Goal: Information Seeking & Learning: Check status

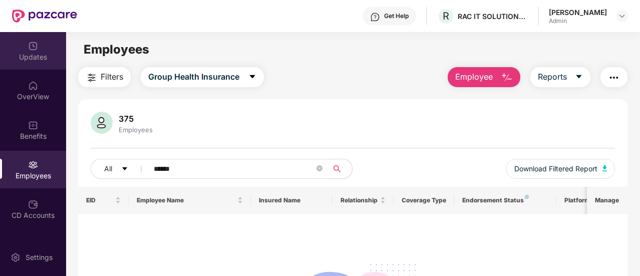
click at [32, 48] on img at bounding box center [33, 46] width 10 height 10
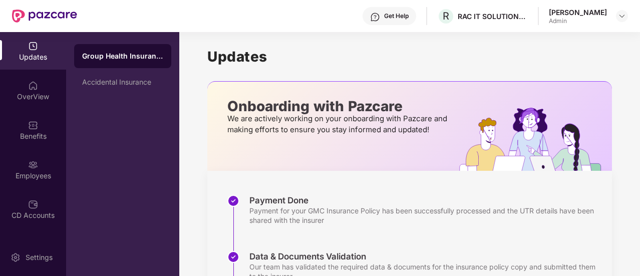
click at [569, 13] on div "[PERSON_NAME]" at bounding box center [578, 13] width 58 height 10
click at [622, 14] on img at bounding box center [622, 16] width 8 height 8
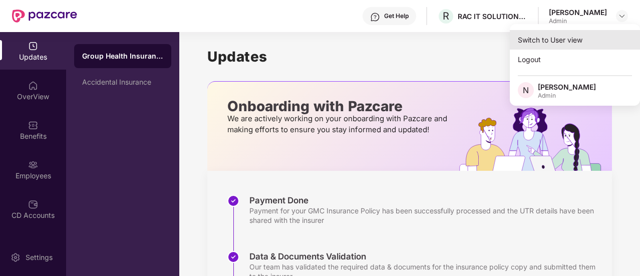
click at [535, 38] on div "Switch to User view" at bounding box center [575, 40] width 130 height 20
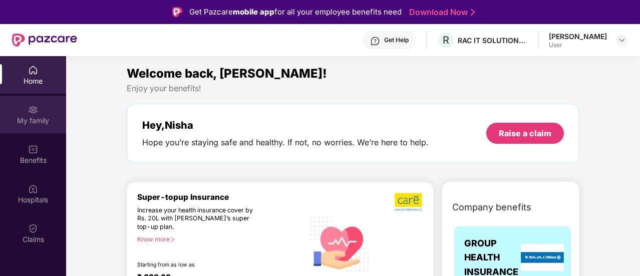
click at [44, 114] on div "My family" at bounding box center [33, 115] width 66 height 38
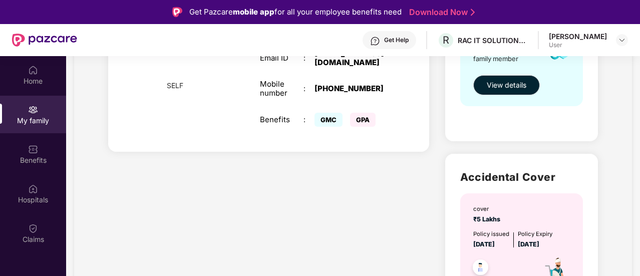
scroll to position [200, 0]
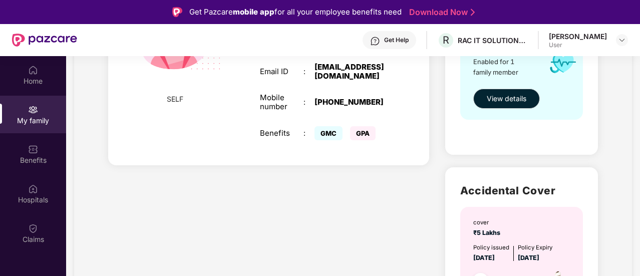
click at [325, 126] on span "GMC" at bounding box center [329, 133] width 28 height 14
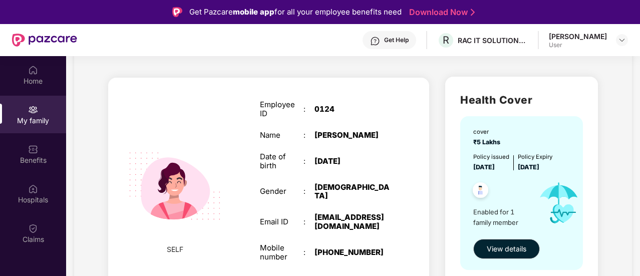
scroll to position [100, 0]
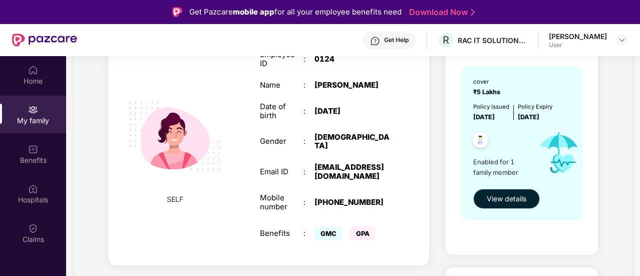
click at [519, 201] on span "View details" at bounding box center [507, 198] width 40 height 11
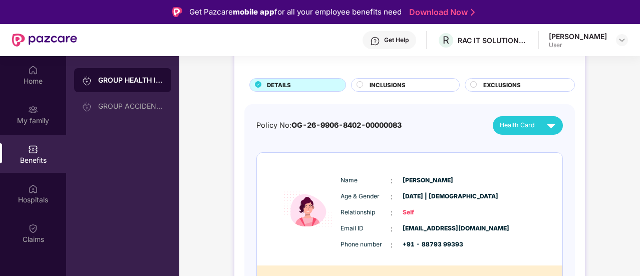
scroll to position [73, 0]
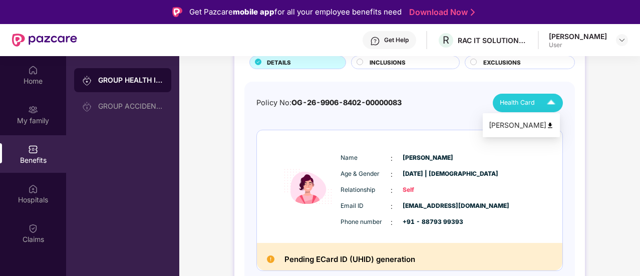
click at [541, 99] on div "Health Card" at bounding box center [530, 103] width 60 height 18
click at [530, 129] on div "[PERSON_NAME]" at bounding box center [521, 125] width 65 height 11
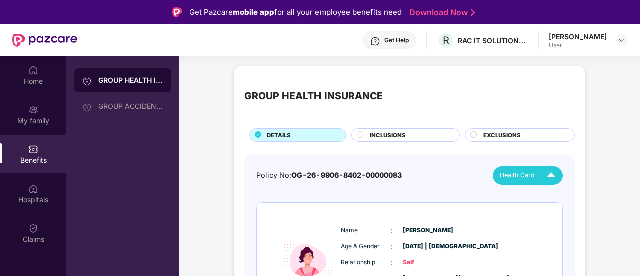
click at [406, 136] on div "INCLUSIONS" at bounding box center [410, 136] width 90 height 11
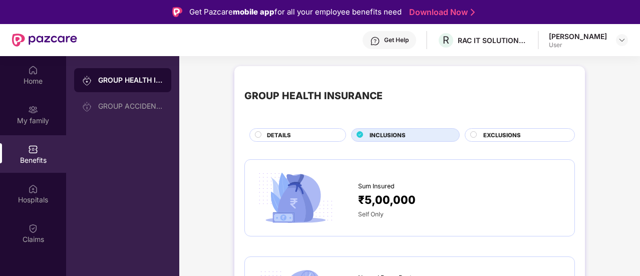
scroll to position [100, 0]
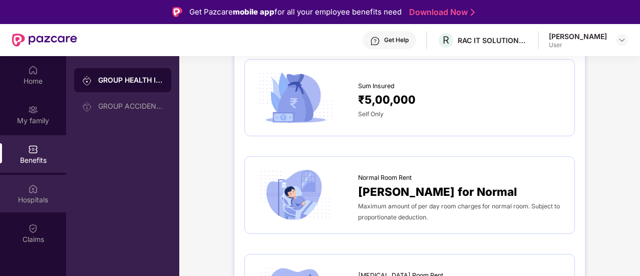
click at [36, 197] on div "Hospitals" at bounding box center [33, 200] width 66 height 10
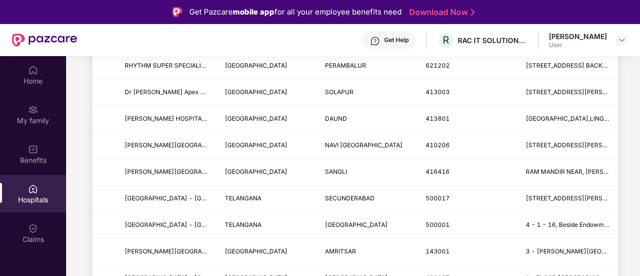
scroll to position [301, 0]
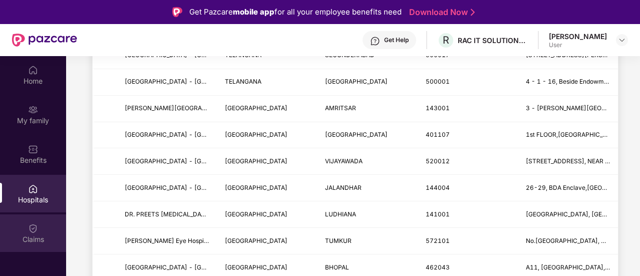
click at [33, 238] on div "Claims" at bounding box center [33, 239] width 66 height 10
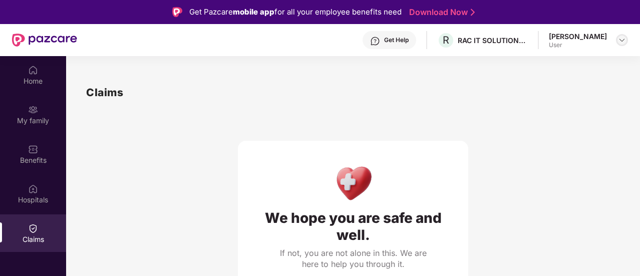
click at [625, 38] on img at bounding box center [622, 40] width 8 height 8
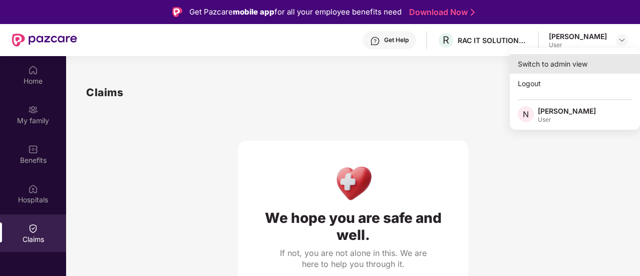
click at [584, 63] on div "Switch to admin view" at bounding box center [575, 64] width 130 height 20
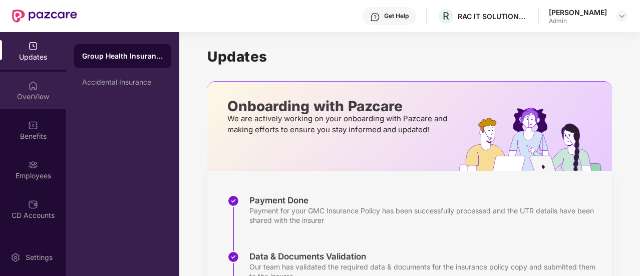
click at [26, 94] on div "OverView" at bounding box center [33, 97] width 66 height 10
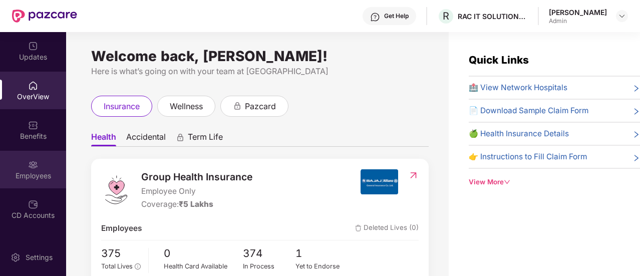
click at [33, 181] on div "Employees" at bounding box center [33, 170] width 66 height 38
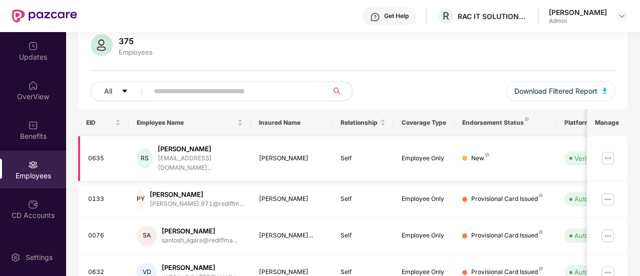
scroll to position [100, 0]
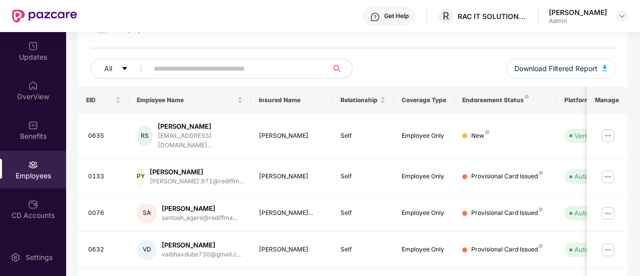
click at [167, 67] on input "text" at bounding box center [234, 68] width 161 height 15
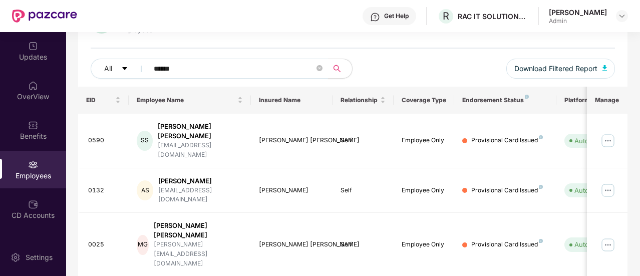
scroll to position [82, 0]
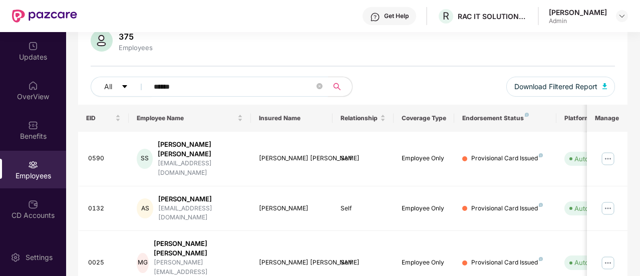
type input "******"
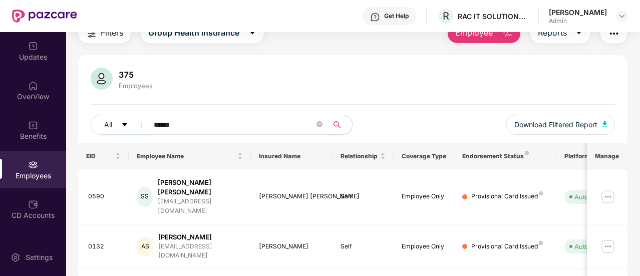
scroll to position [0, 0]
